Goal: Find specific page/section: Find specific page/section

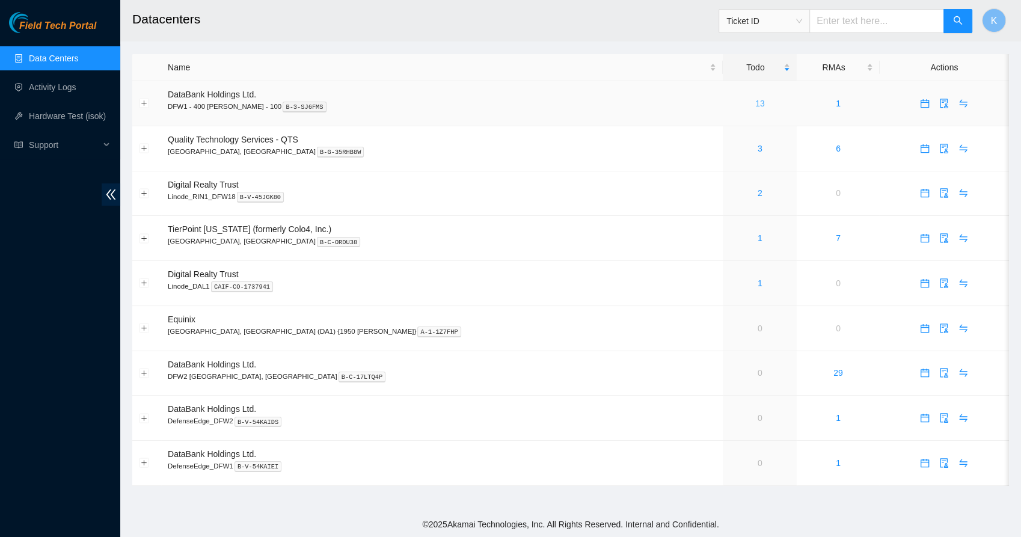
click at [755, 101] on link "13" at bounding box center [760, 104] width 10 height 10
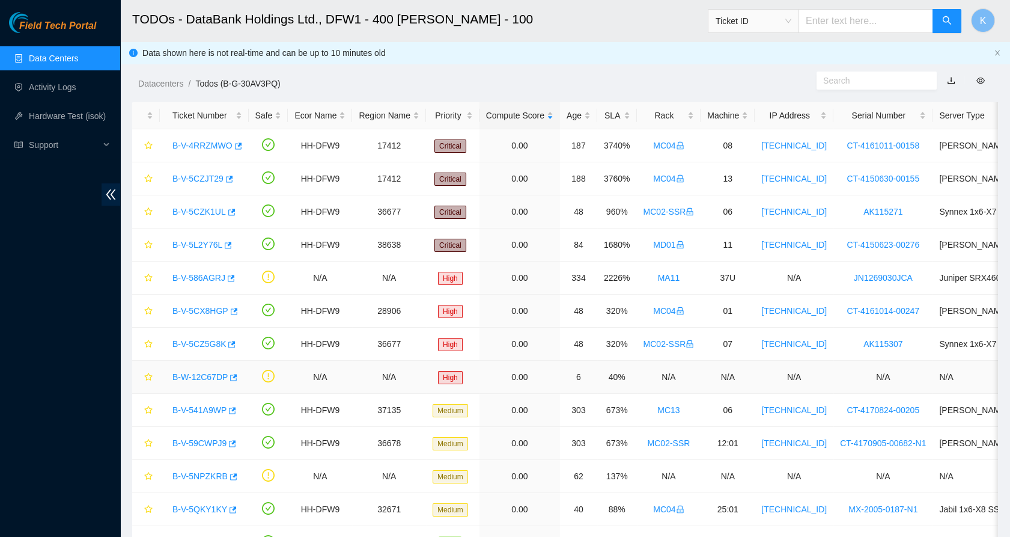
scroll to position [68, 0]
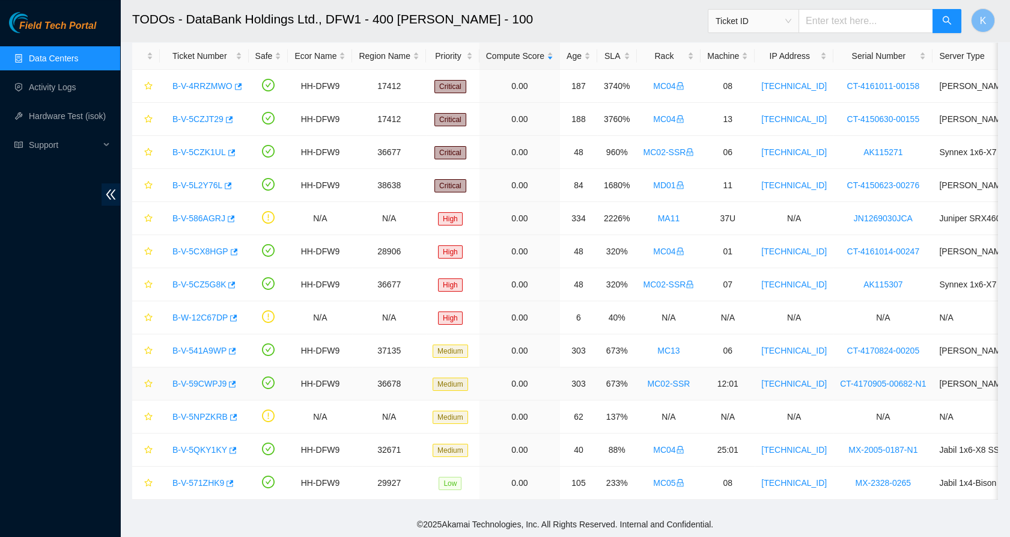
click at [206, 379] on link "B-V-59CWPJ9" at bounding box center [200, 384] width 54 height 10
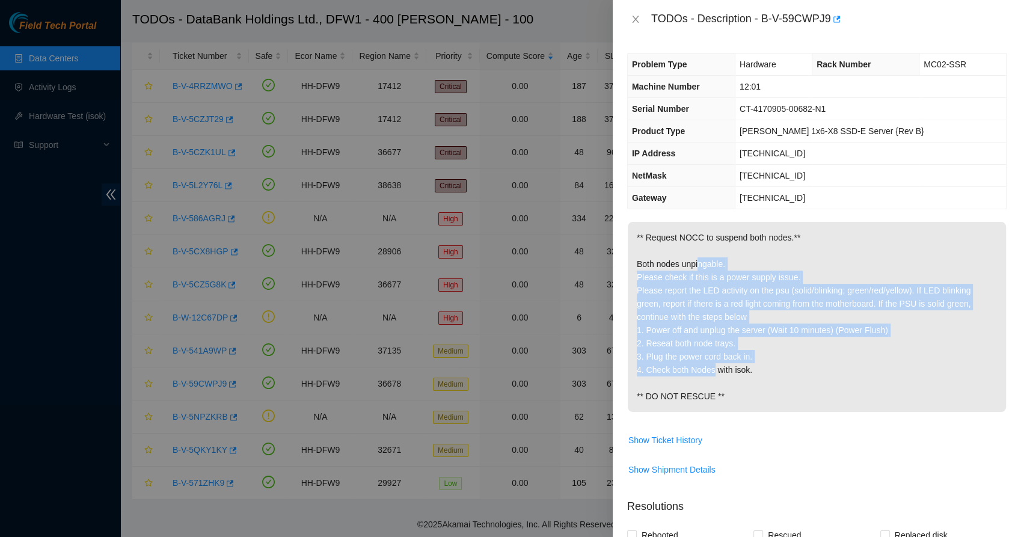
drag, startPoint x: 690, startPoint y: 274, endPoint x: 704, endPoint y: 385, distance: 112.1
click at [704, 385] on p "** Request NOCC to suspend both nodes.** Both nodes unpingable. Please check if…" at bounding box center [817, 317] width 378 height 190
drag, startPoint x: 704, startPoint y: 385, endPoint x: 656, endPoint y: 366, distance: 51.8
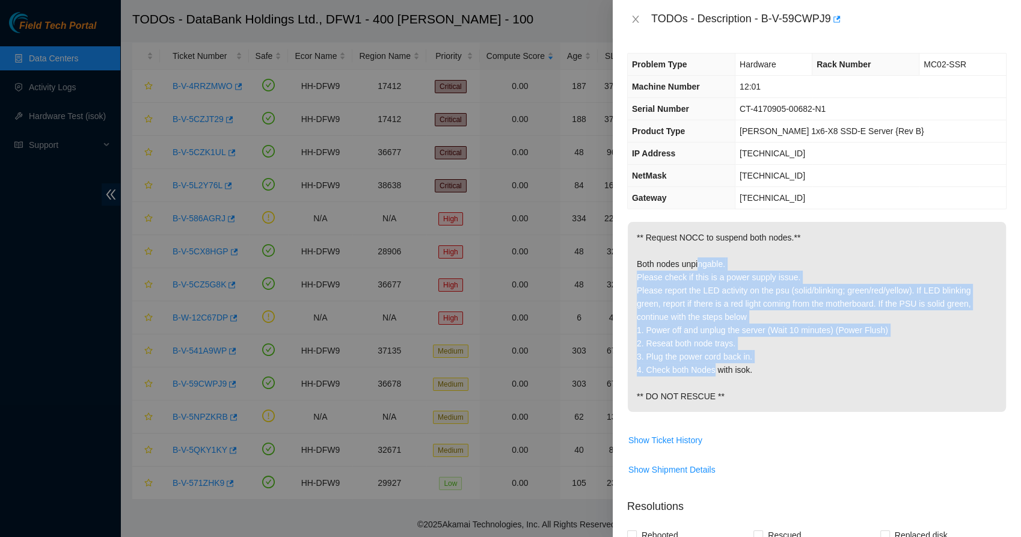
click at [656, 366] on p "** Request NOCC to suspend both nodes.** Both nodes unpingable. Please check if…" at bounding box center [817, 317] width 378 height 190
drag, startPoint x: 656, startPoint y: 366, endPoint x: 657, endPoint y: 385, distance: 19.2
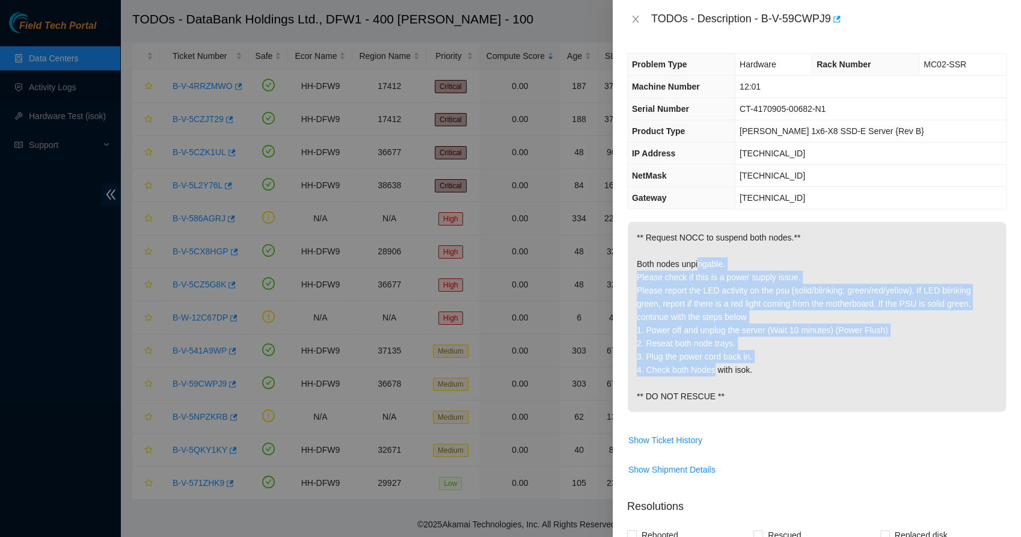
click at [657, 385] on p "** Request NOCC to suspend both nodes.** Both nodes unpingable. Please check if…" at bounding box center [817, 317] width 378 height 190
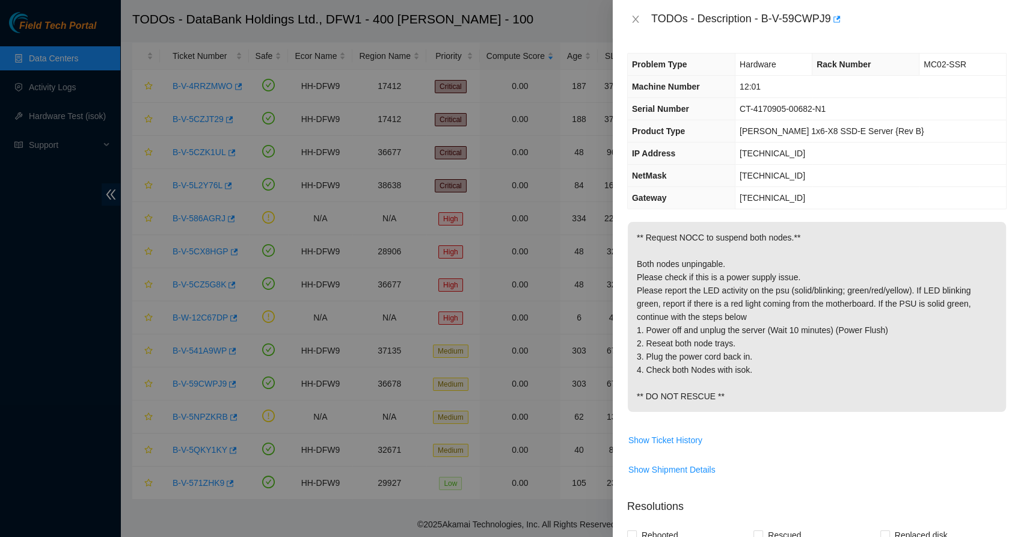
click at [664, 412] on p "** Request NOCC to suspend both nodes.** Both nodes unpingable. Please check if…" at bounding box center [817, 317] width 378 height 190
click at [637, 17] on icon "close" at bounding box center [635, 19] width 7 height 7
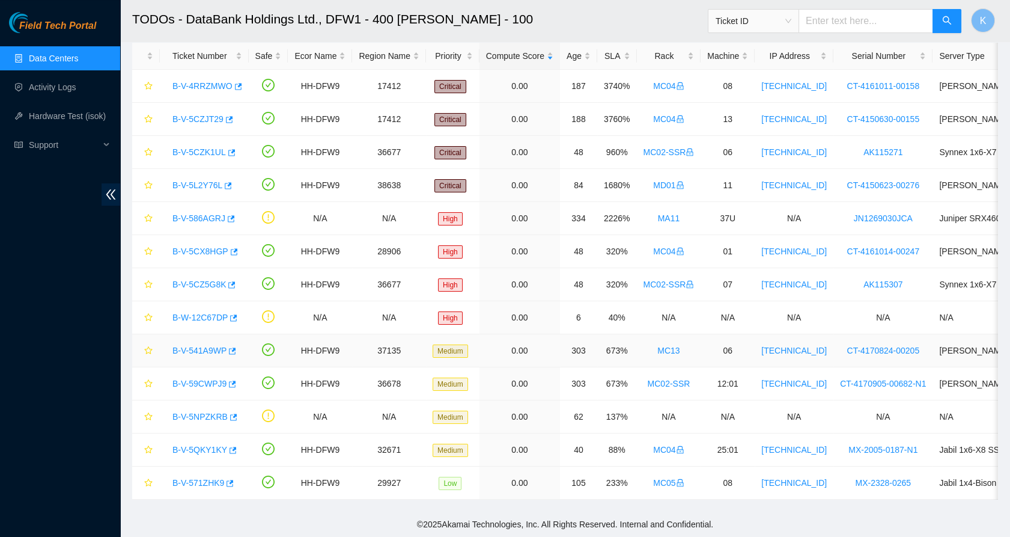
click at [212, 346] on link "B-V-541A9WP" at bounding box center [200, 351] width 54 height 10
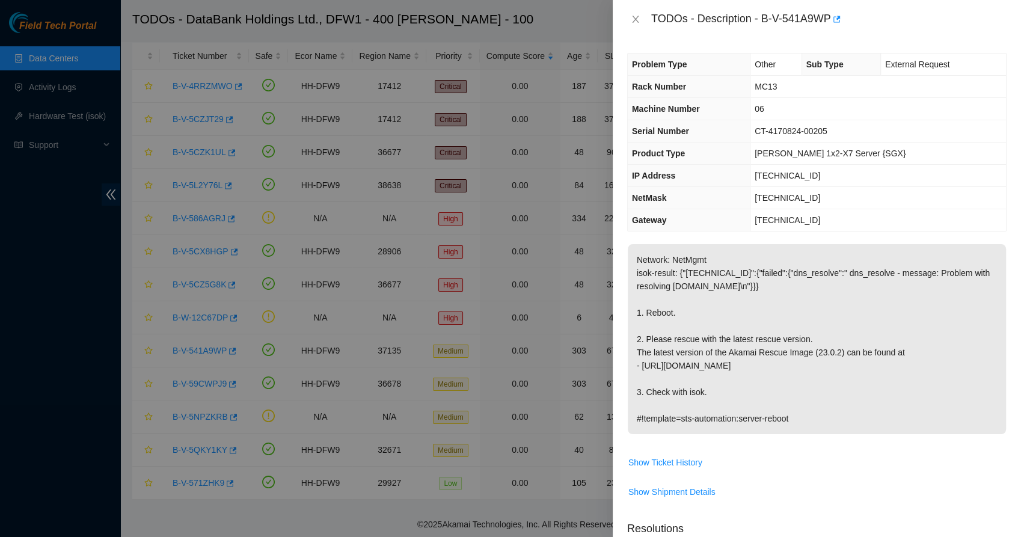
drag, startPoint x: 682, startPoint y: 254, endPoint x: 716, endPoint y: 428, distance: 177.0
click at [716, 428] on p "Network: NetMgmt isok-result: {"[TECHNICAL_ID]":{"failed":{"dns_resolve":" dns_…" at bounding box center [817, 339] width 378 height 190
drag, startPoint x: 716, startPoint y: 428, endPoint x: 678, endPoint y: 415, distance: 39.9
click at [678, 415] on p "Network: NetMgmt isok-result: {"[TECHNICAL_ID]":{"failed":{"dns_resolve":" dns_…" at bounding box center [817, 339] width 378 height 190
click at [688, 331] on p "Network: NetMgmt isok-result: {"[TECHNICAL_ID]":{"failed":{"dns_resolve":" dns_…" at bounding box center [817, 339] width 378 height 190
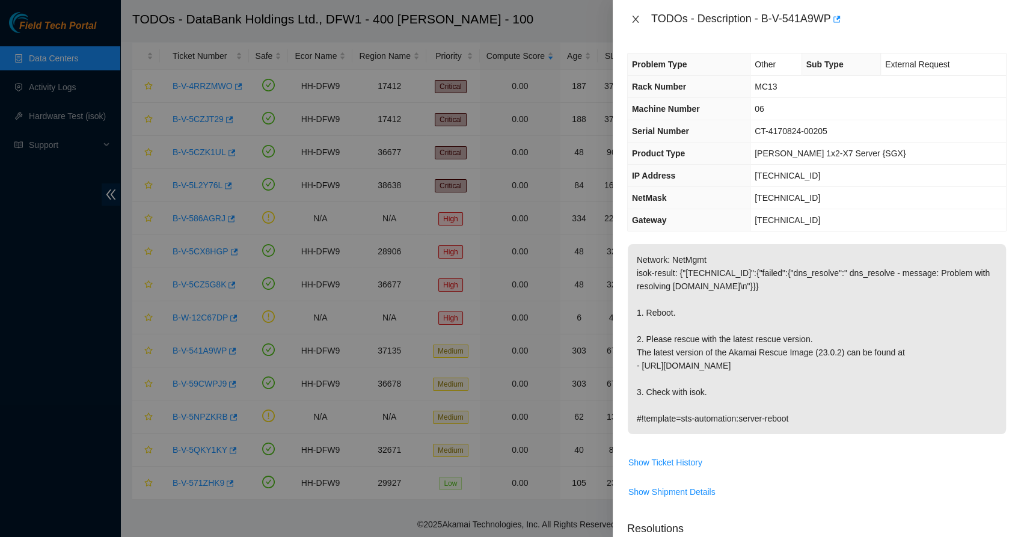
click at [640, 19] on icon "close" at bounding box center [636, 19] width 10 height 10
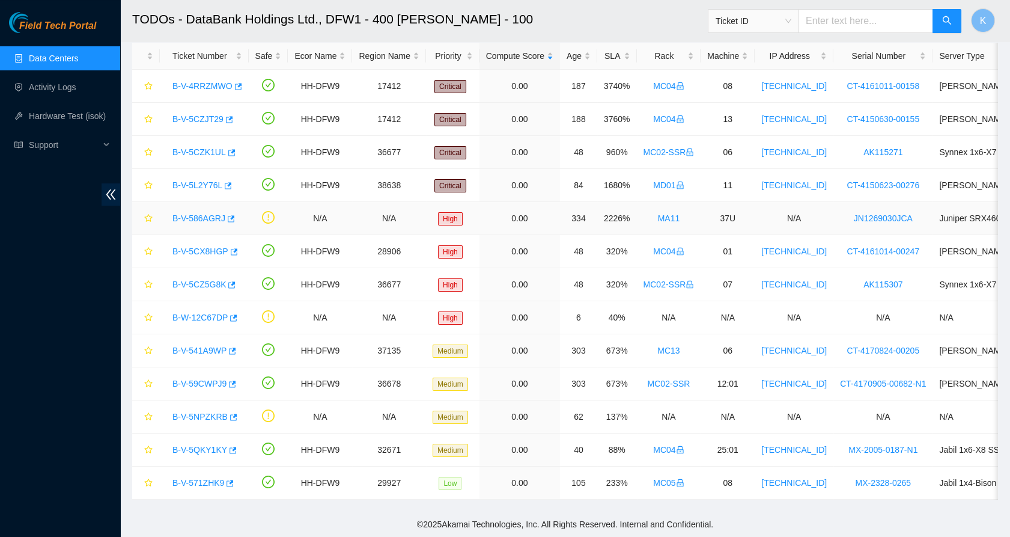
click at [209, 213] on link "B-V-586AGRJ" at bounding box center [199, 218] width 53 height 10
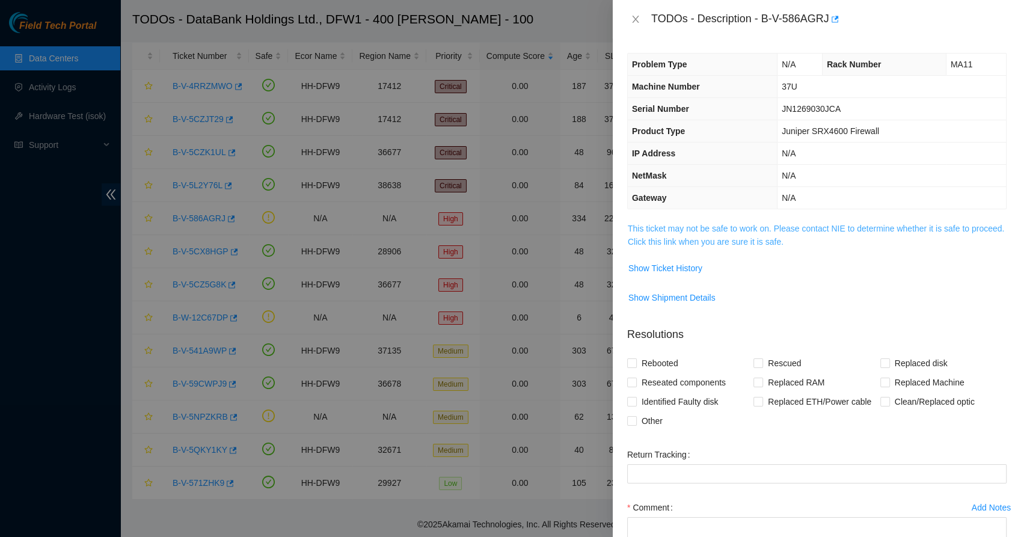
click at [751, 240] on link "This ticket may not be safe to work on. Please contact NIE to determine whether…" at bounding box center [816, 235] width 376 height 23
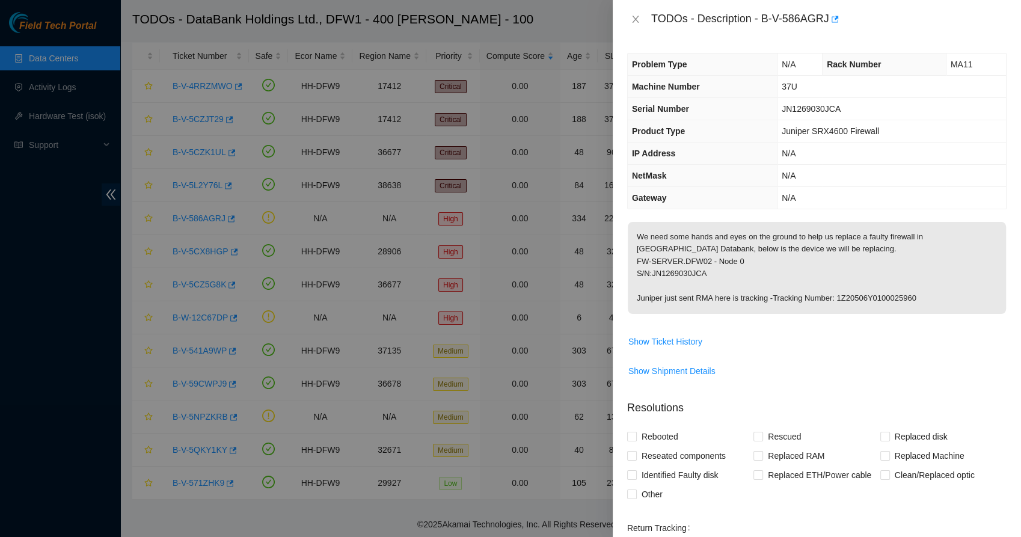
click at [701, 249] on p "We need some hands and eyes on the ground to help us replace a faulty firewall …" at bounding box center [817, 268] width 378 height 92
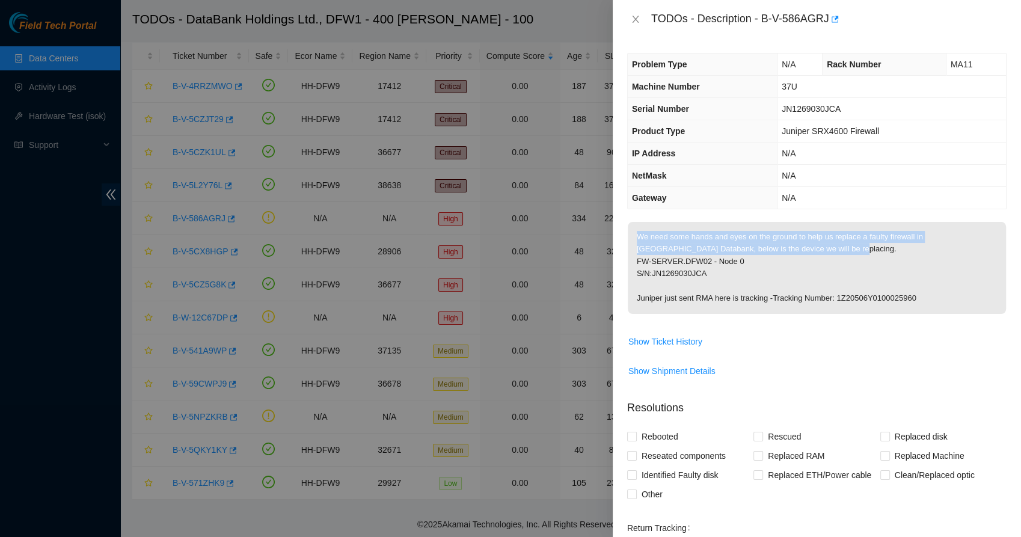
click at [701, 249] on p "We need some hands and eyes on the ground to help us replace a faulty firewall …" at bounding box center [817, 268] width 378 height 92
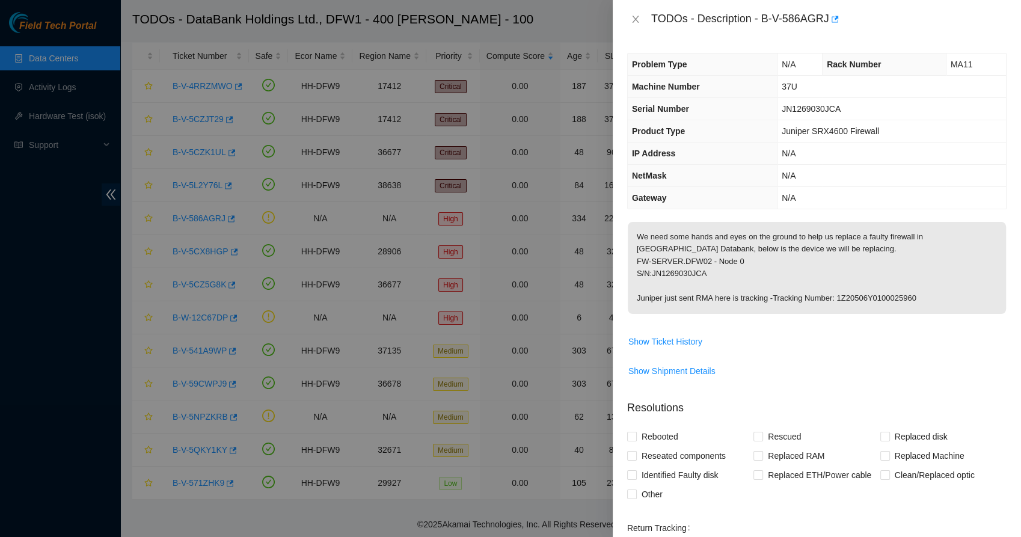
drag, startPoint x: 701, startPoint y: 249, endPoint x: 673, endPoint y: 284, distance: 44.9
click at [673, 284] on p "We need some hands and eyes on the ground to help us replace a faulty firewall …" at bounding box center [817, 268] width 378 height 92
drag, startPoint x: 673, startPoint y: 284, endPoint x: 928, endPoint y: 304, distance: 255.6
click at [928, 304] on p "We need some hands and eyes on the ground to help us replace a faulty firewall …" at bounding box center [817, 268] width 378 height 92
drag, startPoint x: 928, startPoint y: 304, endPoint x: 788, endPoint y: 300, distance: 140.1
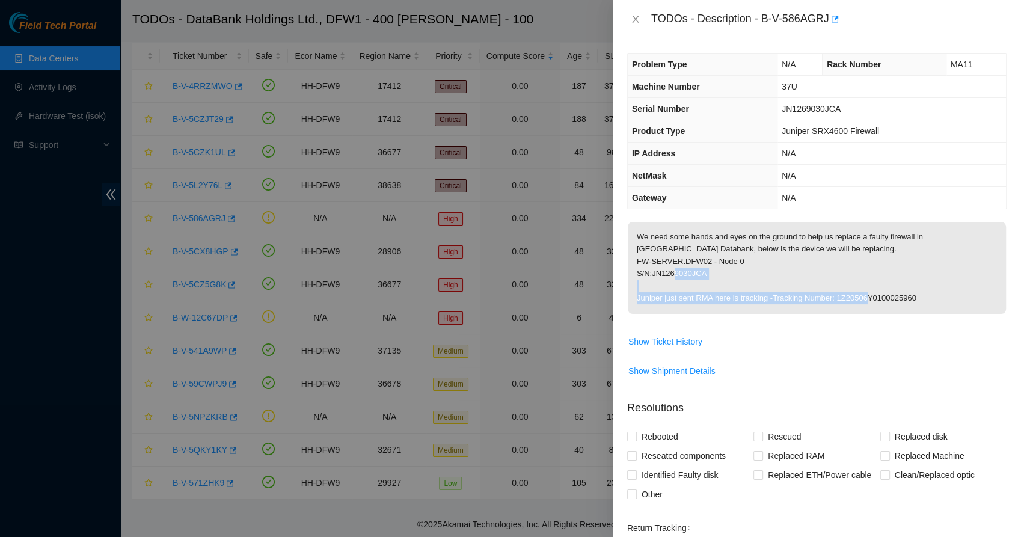
click at [788, 300] on p "We need some hands and eyes on the ground to help us replace a faulty firewall …" at bounding box center [817, 268] width 378 height 92
click at [689, 344] on span "Show Ticket History" at bounding box center [665, 341] width 74 height 13
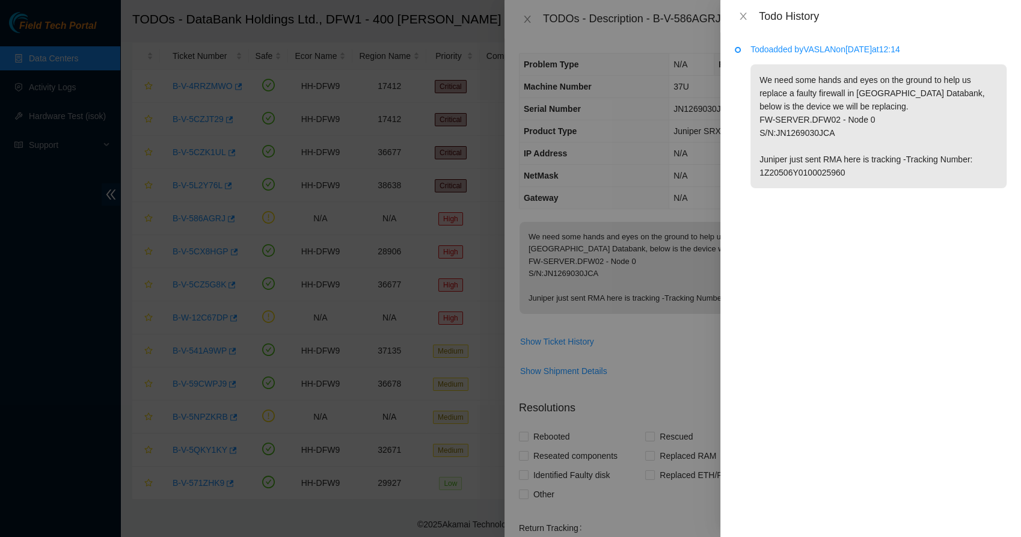
click at [815, 83] on p "We need some hands and eyes on the ground to help us replace a faulty firewall …" at bounding box center [878, 126] width 256 height 124
click at [741, 11] on icon "close" at bounding box center [743, 16] width 10 height 10
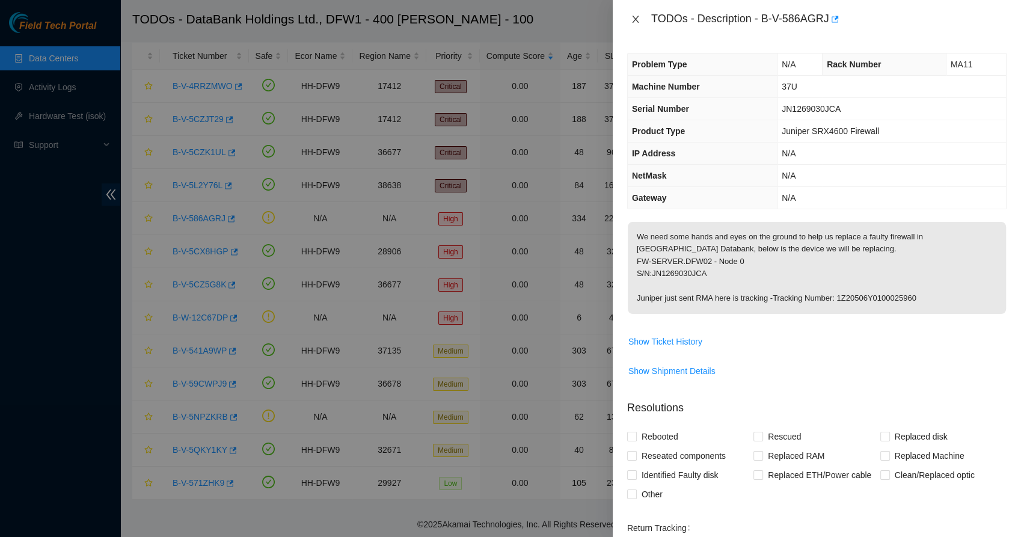
click at [635, 18] on icon "close" at bounding box center [635, 19] width 7 height 7
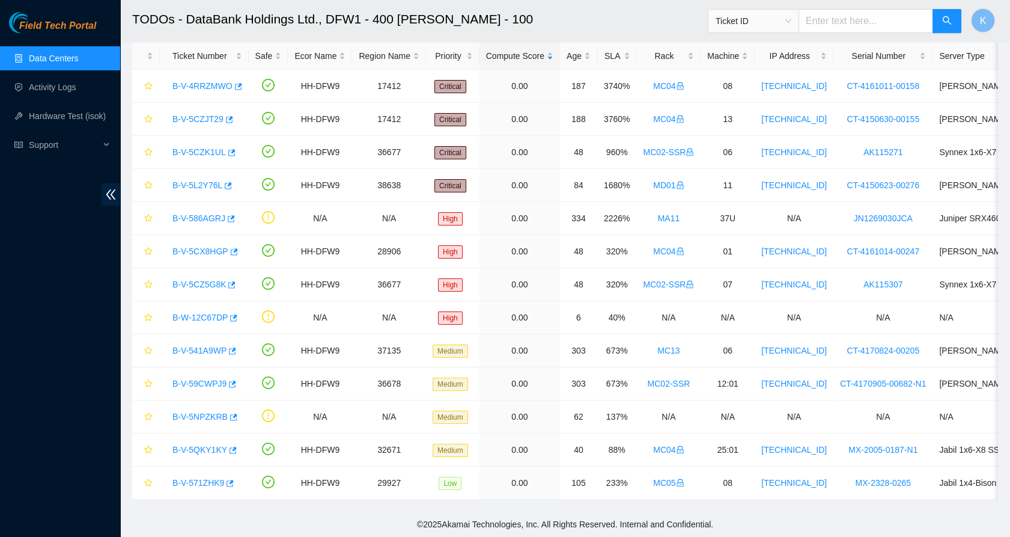
click at [60, 55] on link "Data Centers" at bounding box center [53, 58] width 49 height 10
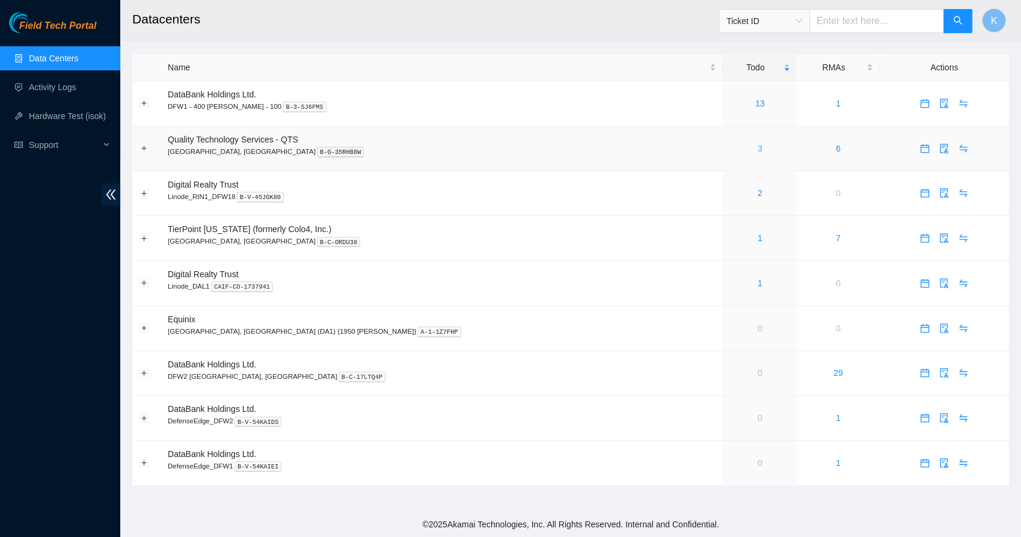
click at [757, 149] on link "3" at bounding box center [759, 149] width 5 height 10
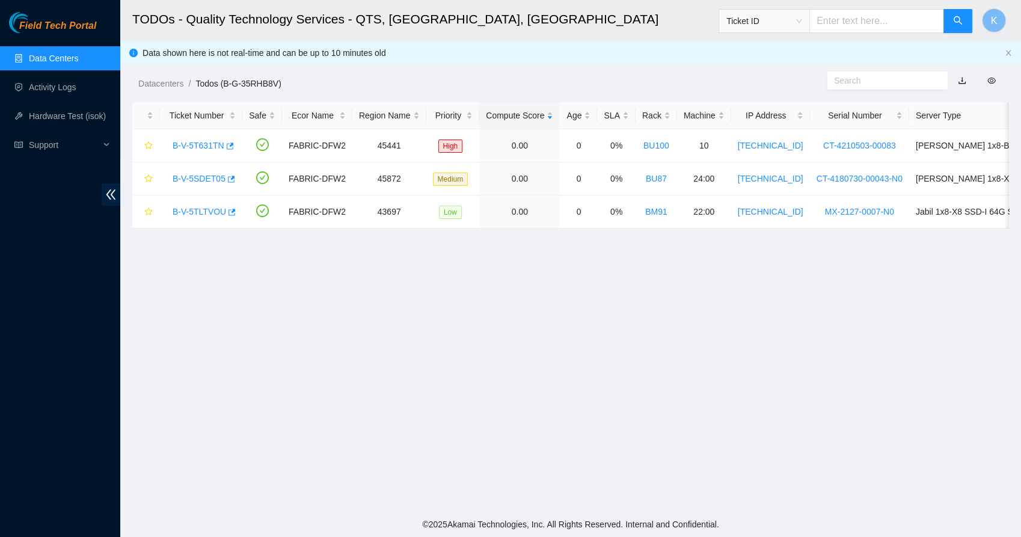
click at [392, 285] on main "TODOs - Quality Technology Services - QTS, [GEOGRAPHIC_DATA], [GEOGRAPHIC_DATA]…" at bounding box center [570, 256] width 900 height 512
click at [58, 53] on link "Data Centers" at bounding box center [53, 58] width 49 height 10
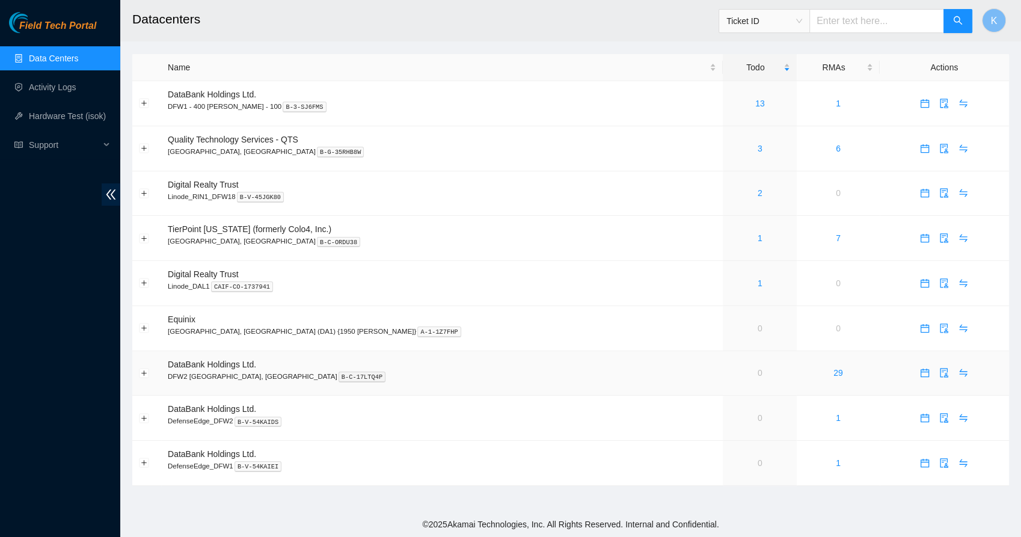
click at [525, 371] on p "DFW2 [GEOGRAPHIC_DATA], [GEOGRAPHIC_DATA] B-C-17LTQ4P" at bounding box center [442, 376] width 548 height 11
